Goal: Communication & Community: Answer question/provide support

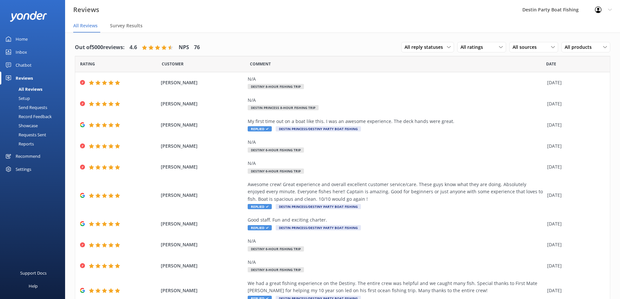
click at [23, 48] on div "Inbox" at bounding box center [21, 52] width 11 height 13
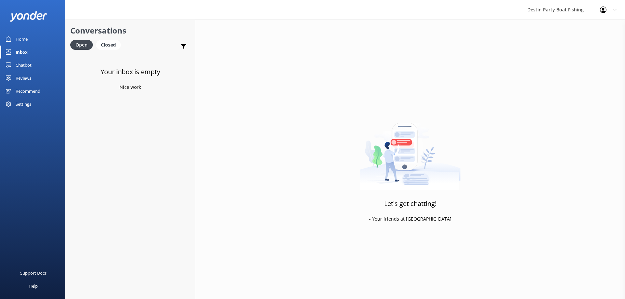
click at [20, 75] on div "Reviews" at bounding box center [24, 78] width 16 height 13
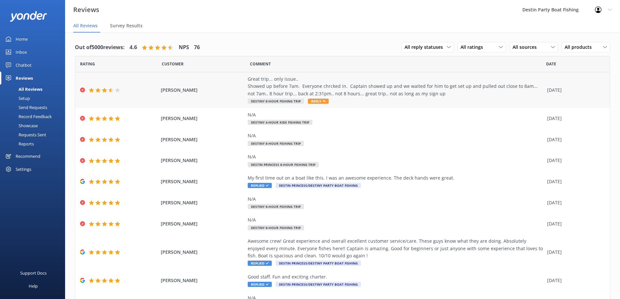
click at [317, 100] on span "Reply" at bounding box center [318, 101] width 21 height 5
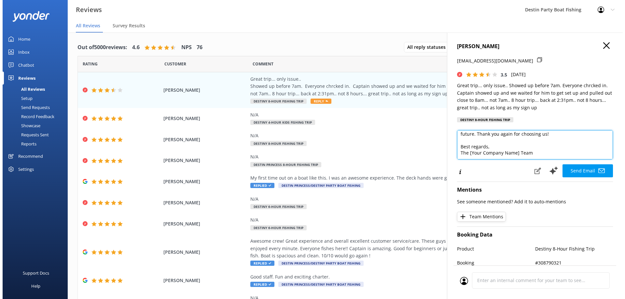
scroll to position [42, 0]
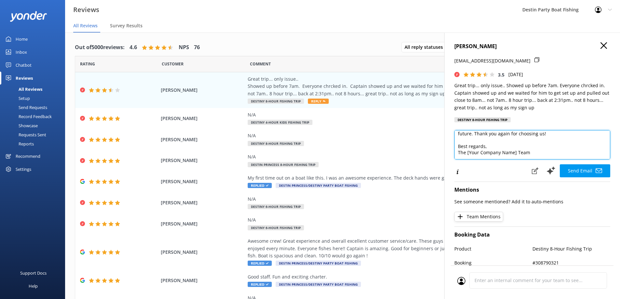
drag, startPoint x: 516, startPoint y: 153, endPoint x: 467, endPoint y: 156, distance: 49.9
click at [467, 156] on textarea "Hi [PERSON_NAME], Thank you for your feedback and for joining us on your trip. …" at bounding box center [532, 144] width 156 height 29
type textarea "Hi [PERSON_NAME], Thank you for your feedback and for joining us on your trip. …"
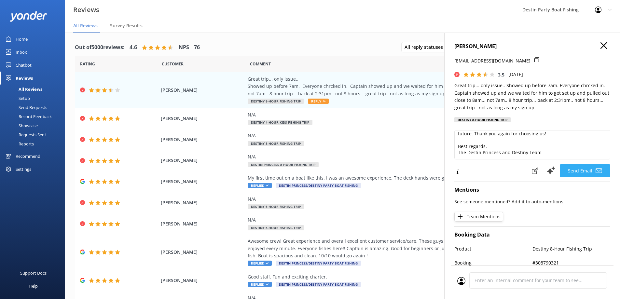
click at [574, 171] on button "Send Email" at bounding box center [585, 170] width 50 height 13
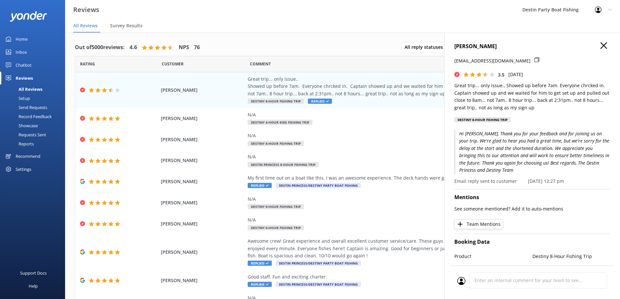
click at [594, 43] on h4 "[PERSON_NAME]" at bounding box center [532, 46] width 156 height 8
click at [600, 44] on icon "button" at bounding box center [603, 45] width 7 height 7
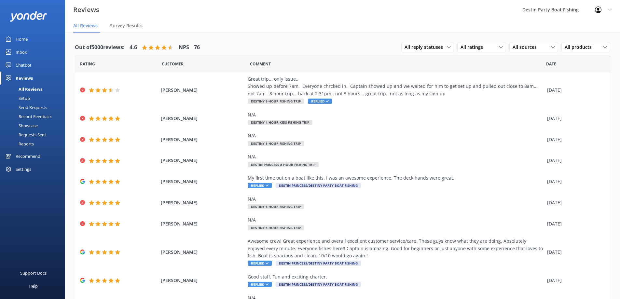
click at [22, 54] on div "Inbox" at bounding box center [21, 52] width 11 height 13
